Goal: Use online tool/utility: Utilize a website feature to perform a specific function

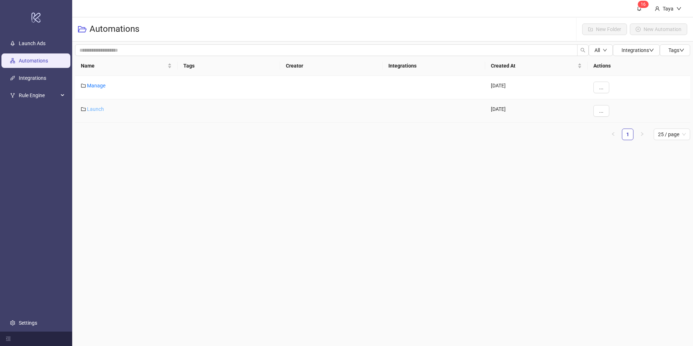
click at [92, 109] on link "Launch" at bounding box center [95, 109] width 17 height 6
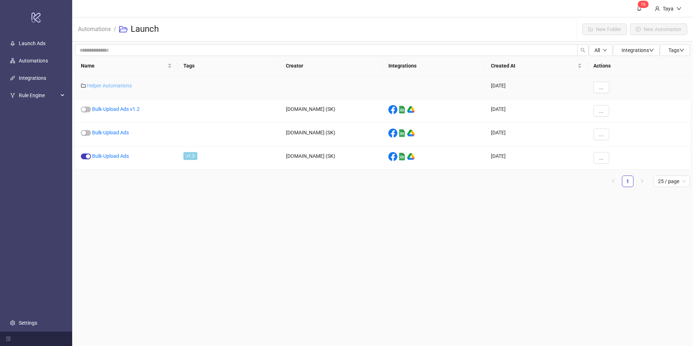
click at [103, 87] on link "Helper Automations" at bounding box center [109, 86] width 45 height 6
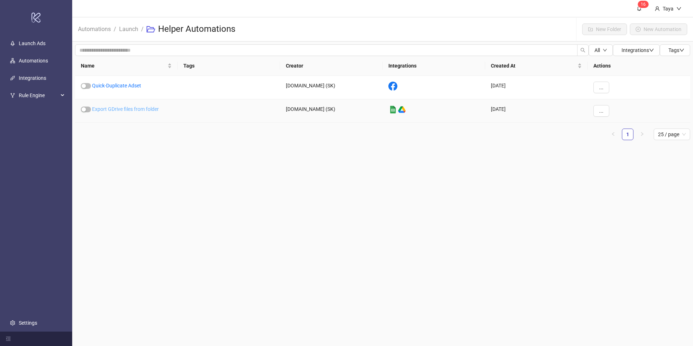
click at [122, 109] on link "Export GDrive files from folder" at bounding box center [125, 109] width 67 height 6
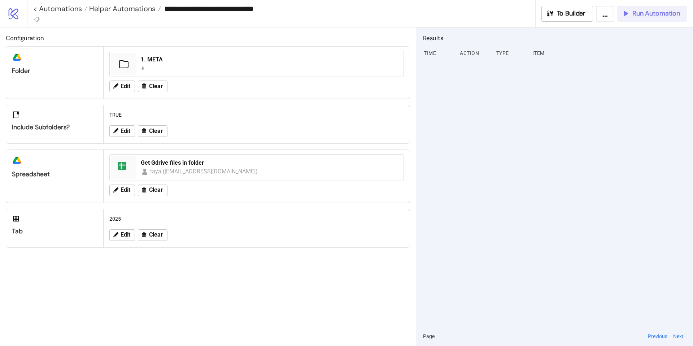
click at [650, 12] on span "Run Automation" at bounding box center [657, 13] width 48 height 8
